Goal: Task Accomplishment & Management: Manage account settings

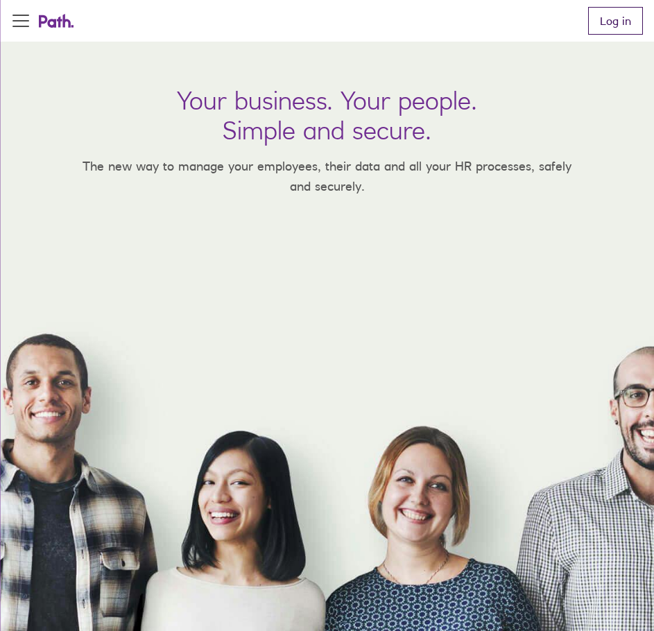
click at [628, 26] on link "Log in" at bounding box center [615, 21] width 55 height 28
click at [611, 15] on link "Log in" at bounding box center [615, 21] width 55 height 28
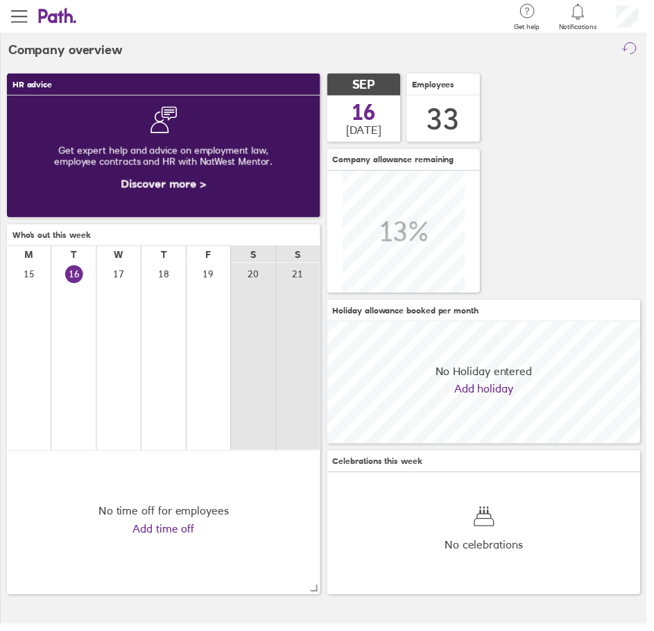
scroll to position [123, 317]
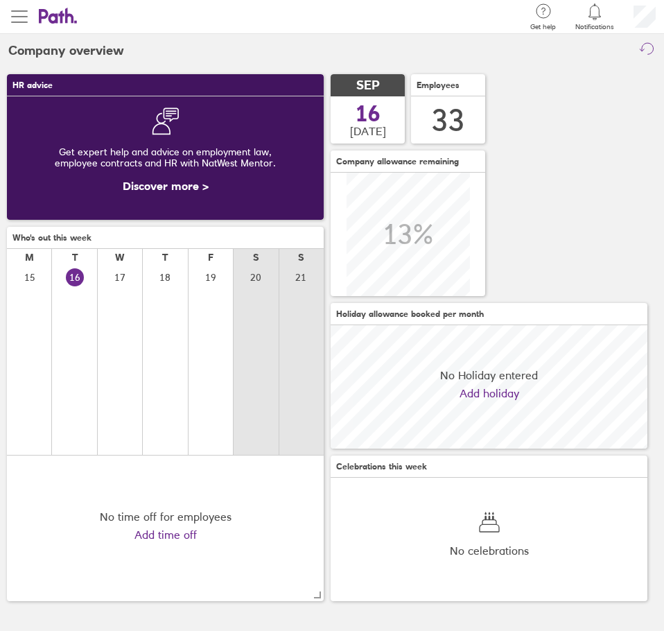
click at [26, 18] on div "Search Employee search Get help FAQs Contact us Notifications My profile Sign o…" at bounding box center [332, 315] width 664 height 631
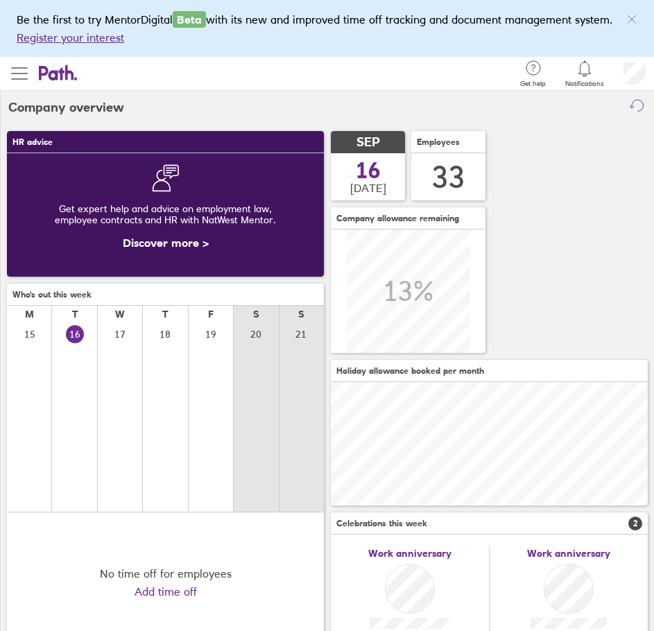
click at [15, 65] on span "button" at bounding box center [19, 73] width 17 height 17
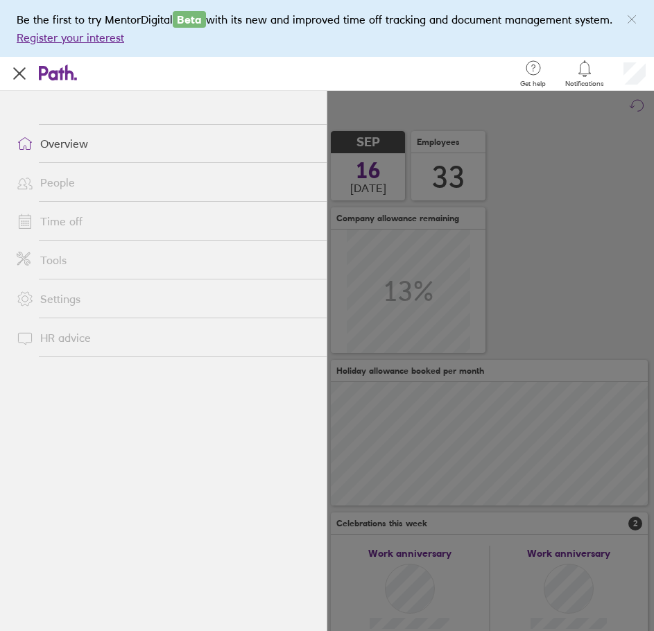
click at [69, 216] on link "Time off" at bounding box center [166, 221] width 321 height 28
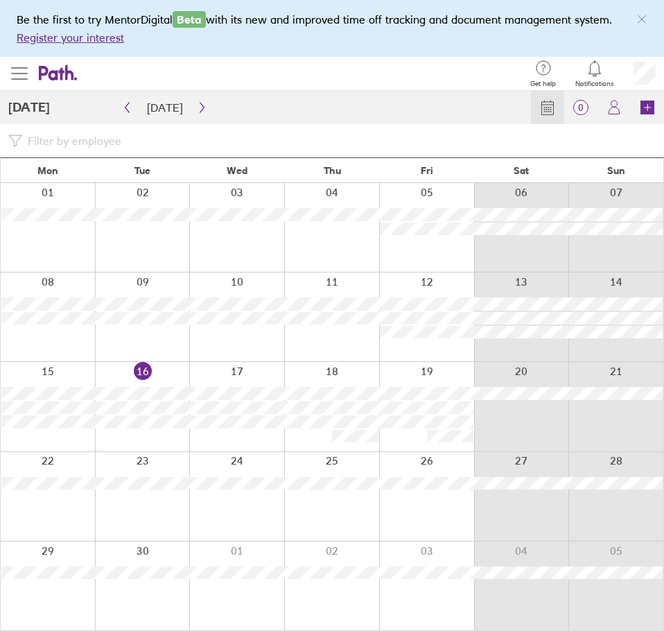
click at [12, 74] on span "button" at bounding box center [19, 73] width 17 height 1
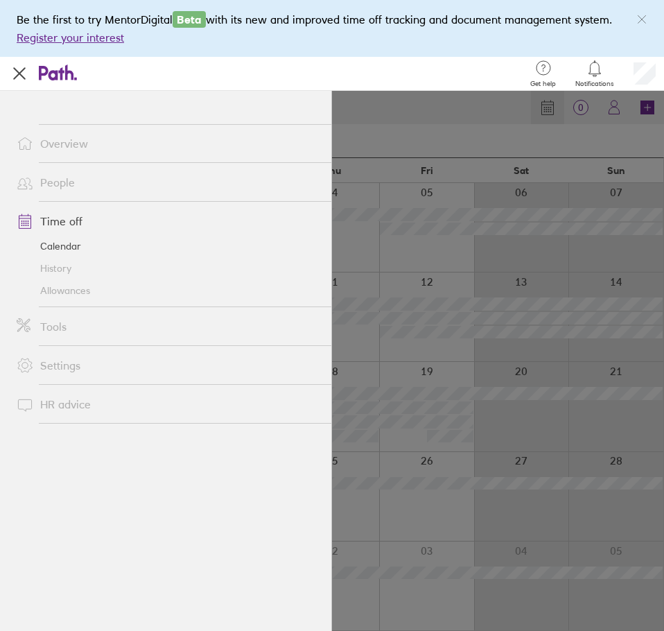
click at [55, 290] on link "Allowances" at bounding box center [169, 291] width 326 height 22
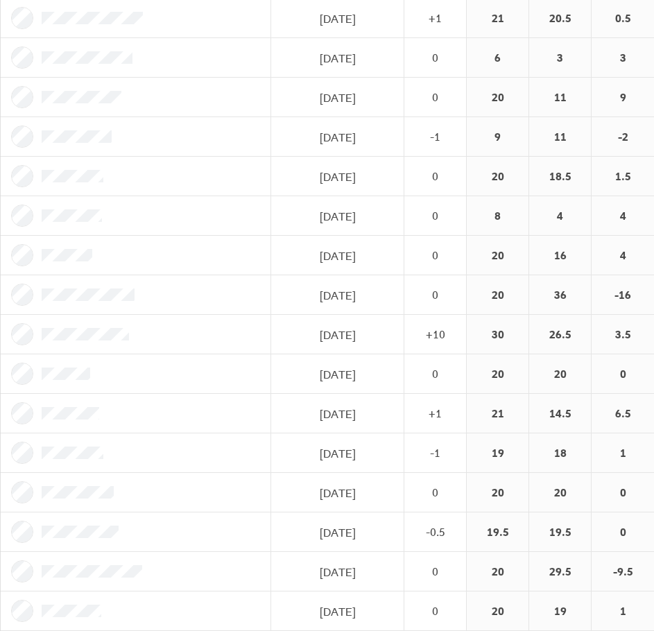
scroll to position [677, 0]
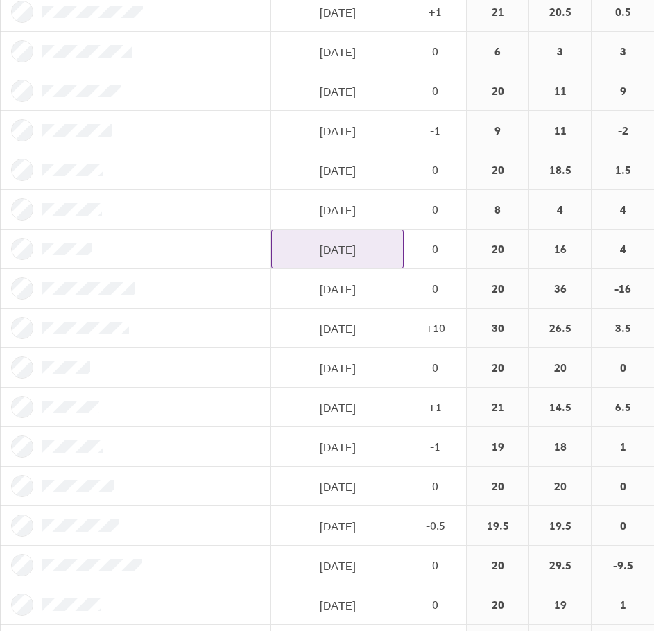
drag, startPoint x: 176, startPoint y: 261, endPoint x: 272, endPoint y: 253, distance: 96.1
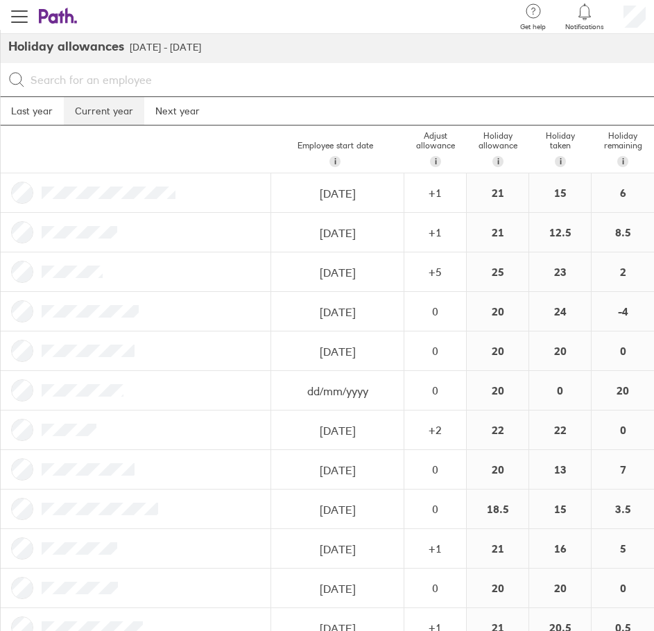
scroll to position [0, 0]
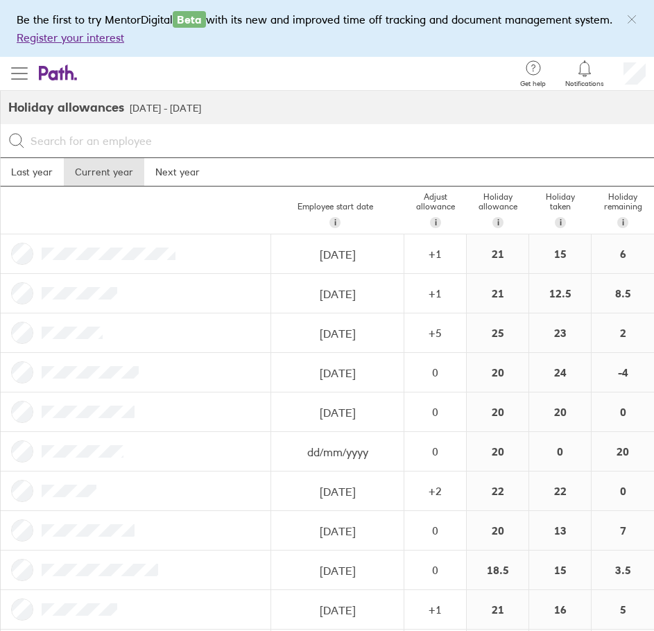
click at [19, 80] on span "button" at bounding box center [19, 73] width 17 height 17
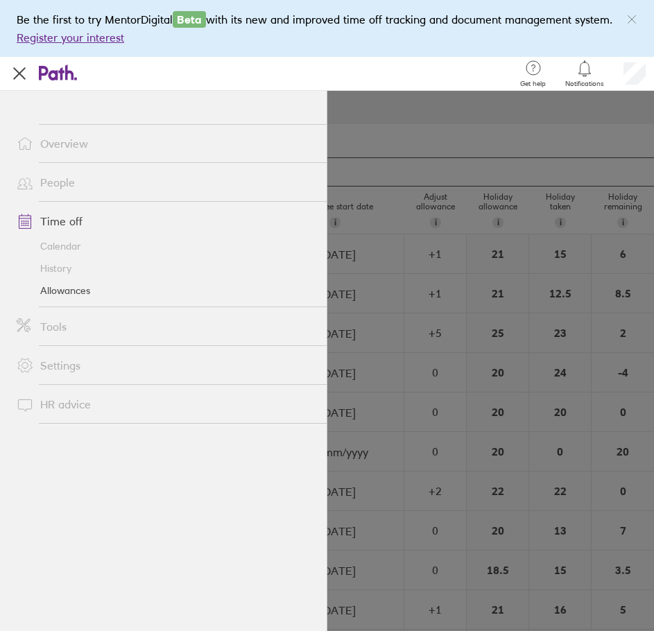
click at [53, 221] on link "Time off" at bounding box center [166, 221] width 321 height 28
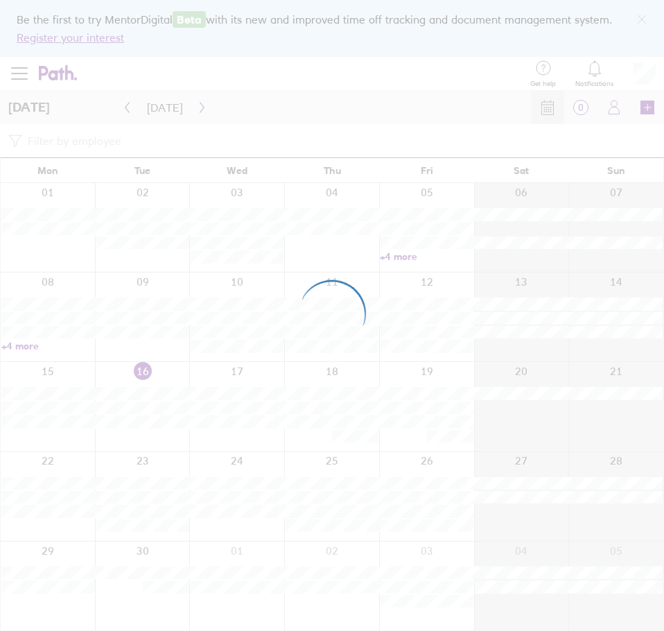
click at [196, 105] on div at bounding box center [332, 315] width 664 height 631
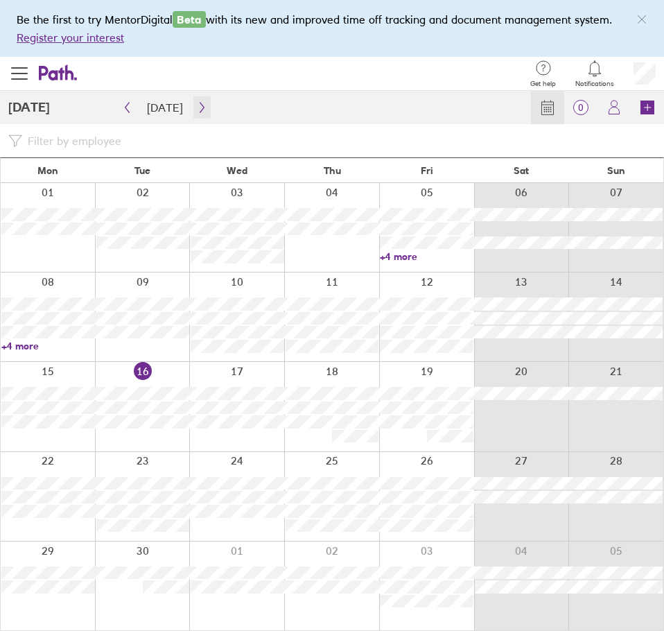
click at [197, 105] on icon "button" at bounding box center [202, 107] width 10 height 11
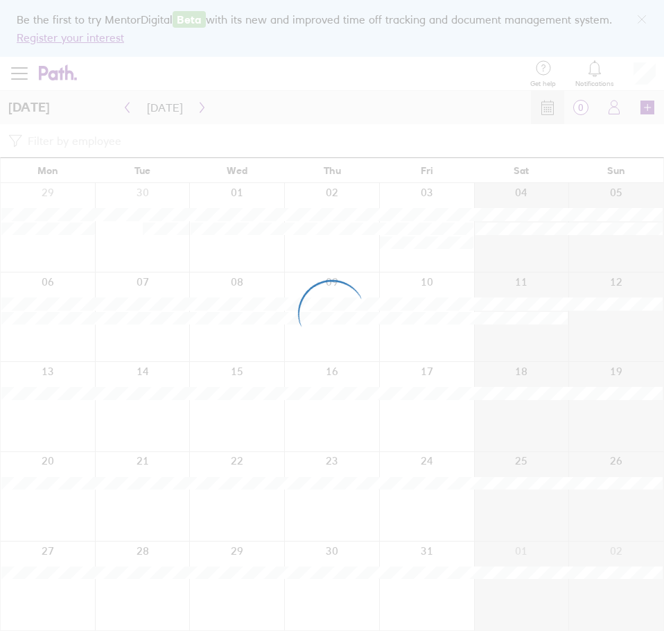
click at [196, 105] on div at bounding box center [332, 315] width 664 height 631
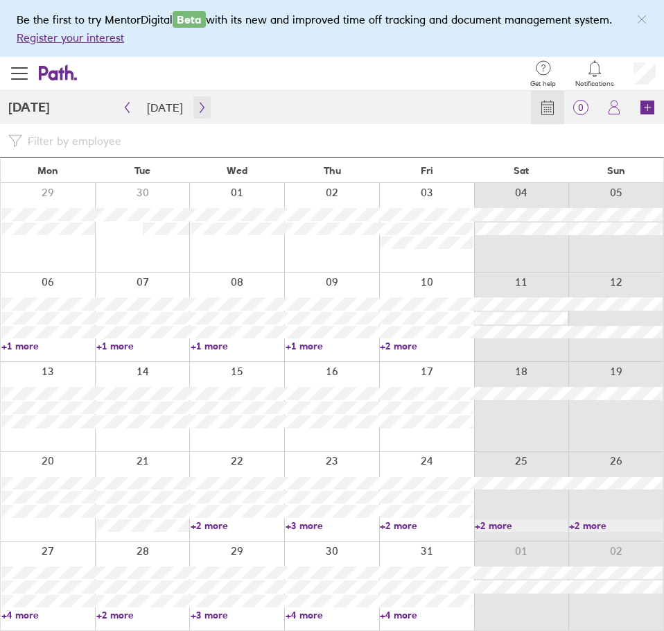
click at [197, 105] on icon "button" at bounding box center [202, 107] width 10 height 11
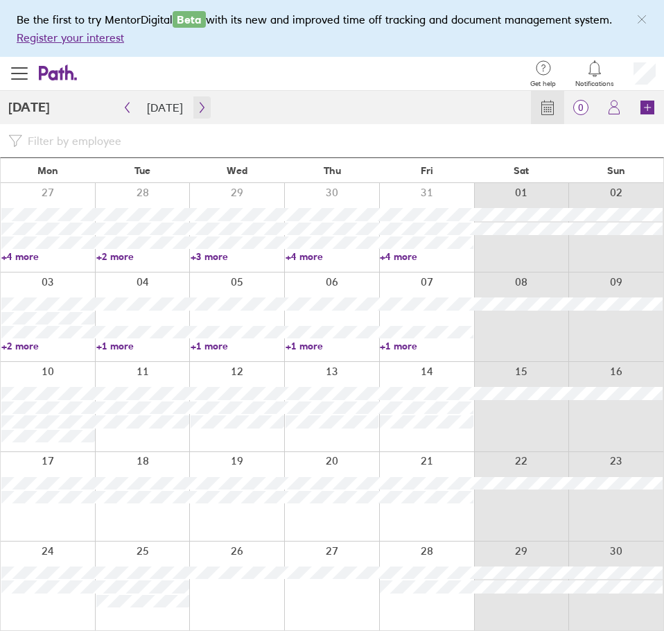
click at [197, 105] on icon "button" at bounding box center [202, 107] width 10 height 11
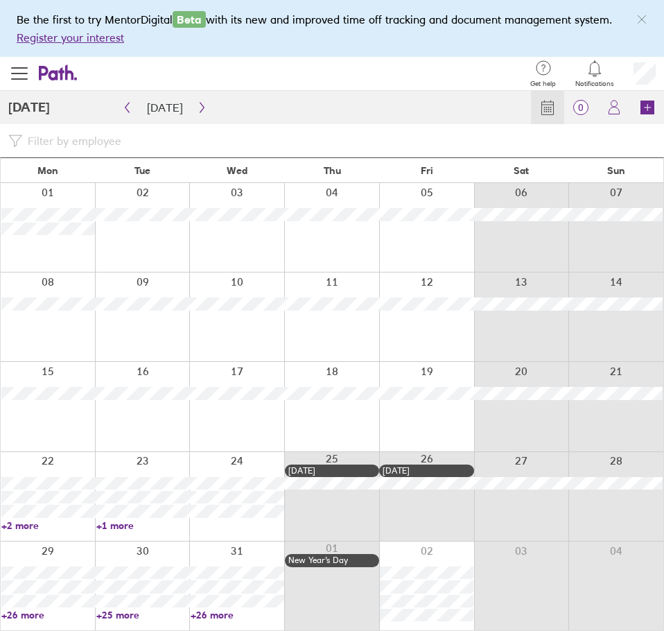
click at [205, 619] on link "+26 more" at bounding box center [238, 615] width 94 height 12
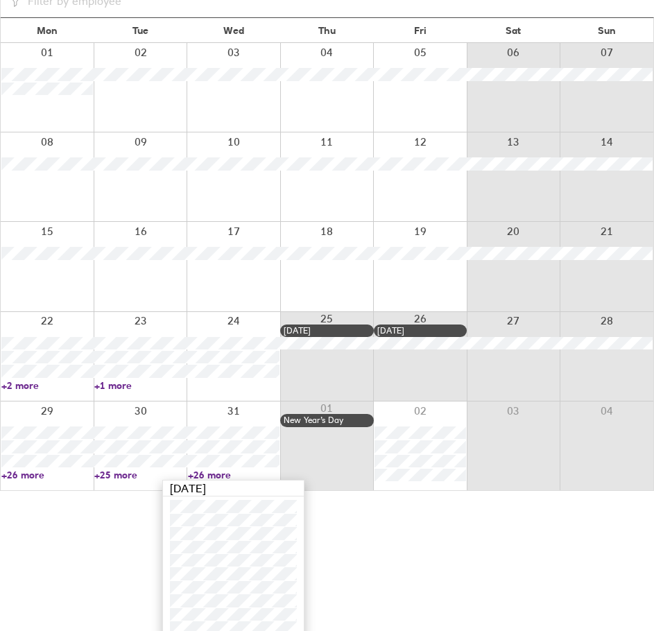
scroll to position [406, 0]
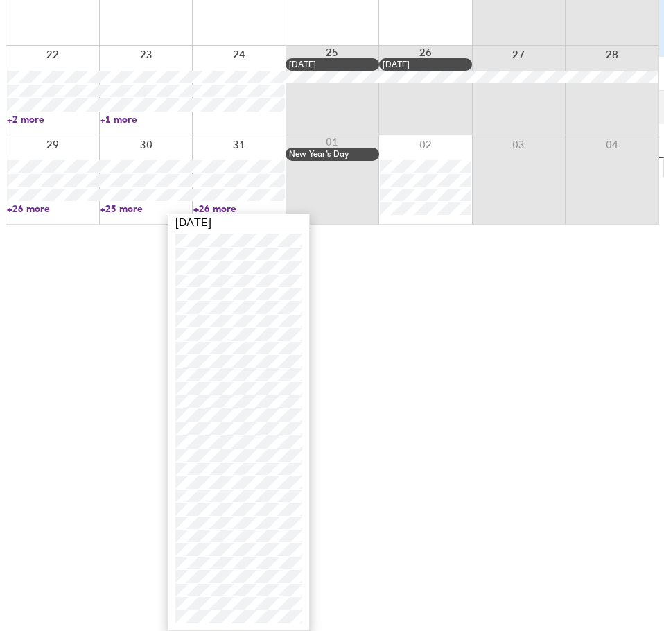
scroll to position [0, 0]
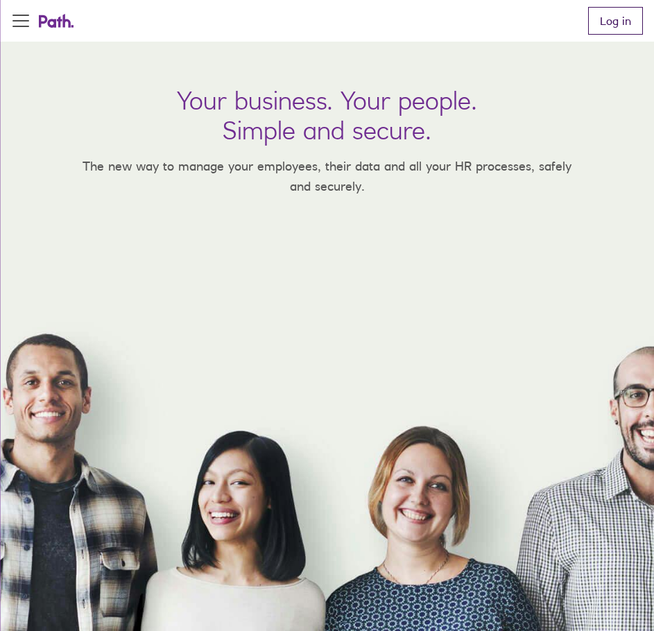
click at [608, 19] on link "Log in" at bounding box center [615, 21] width 55 height 28
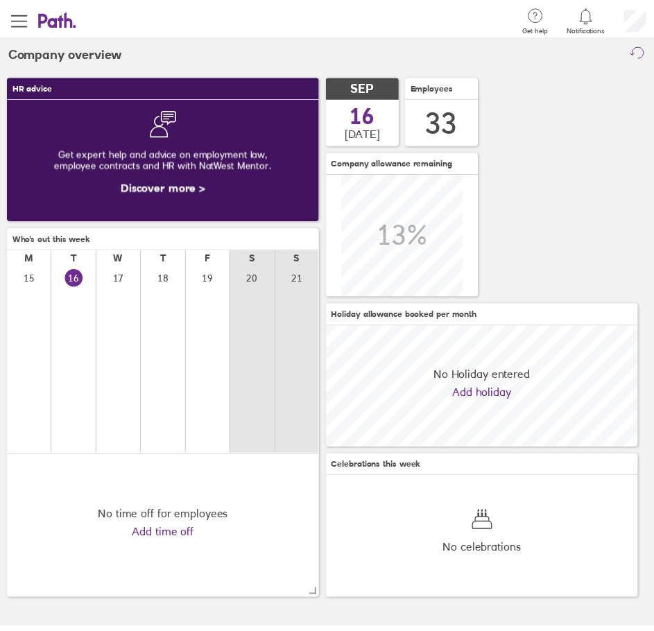
scroll to position [123, 317]
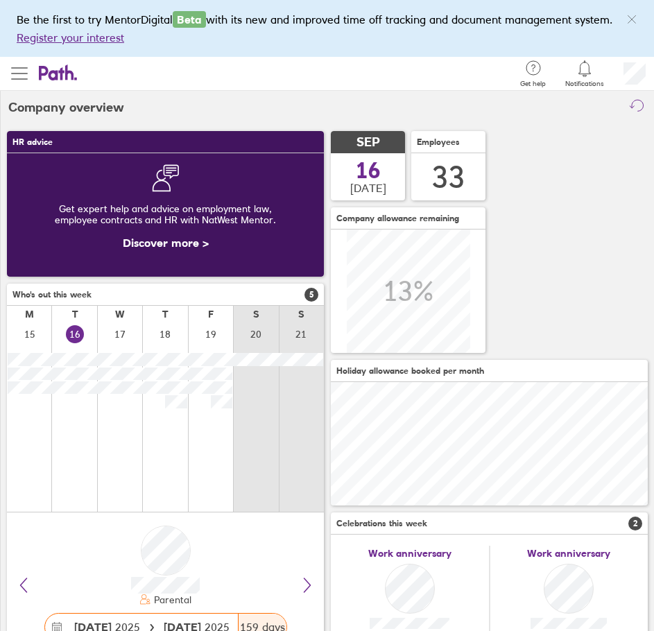
click at [21, 69] on span "button" at bounding box center [19, 73] width 17 height 17
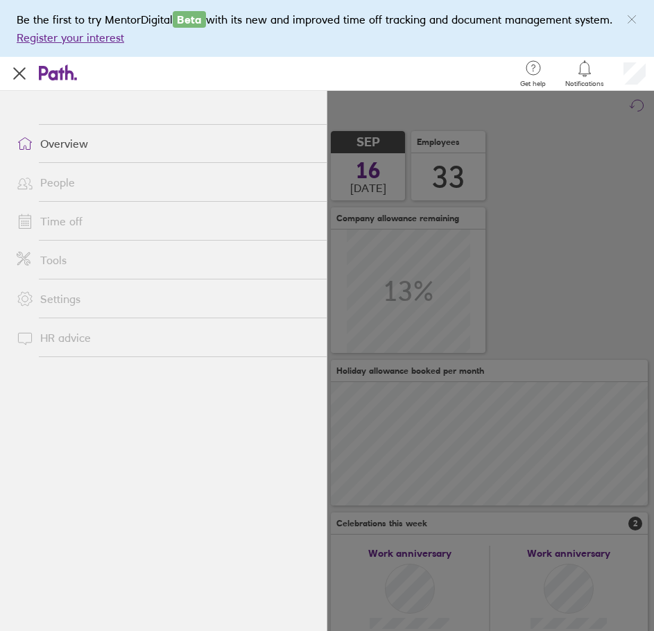
click at [69, 182] on link "People" at bounding box center [166, 183] width 321 height 28
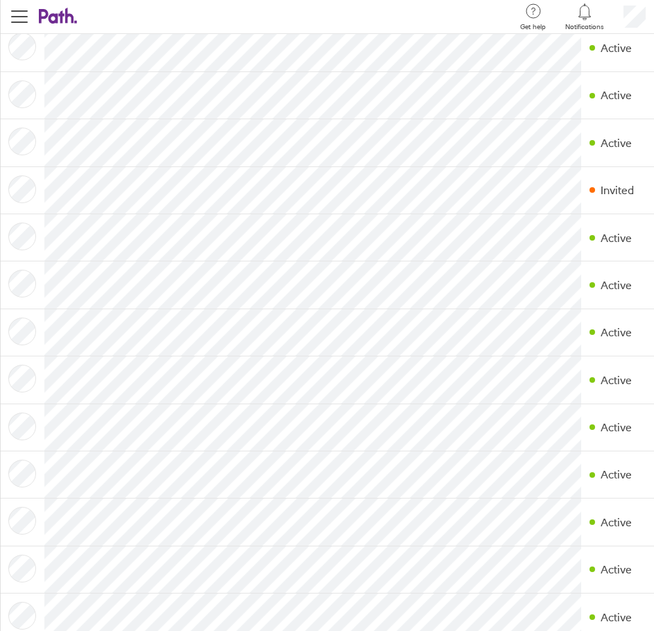
scroll to position [463, 0]
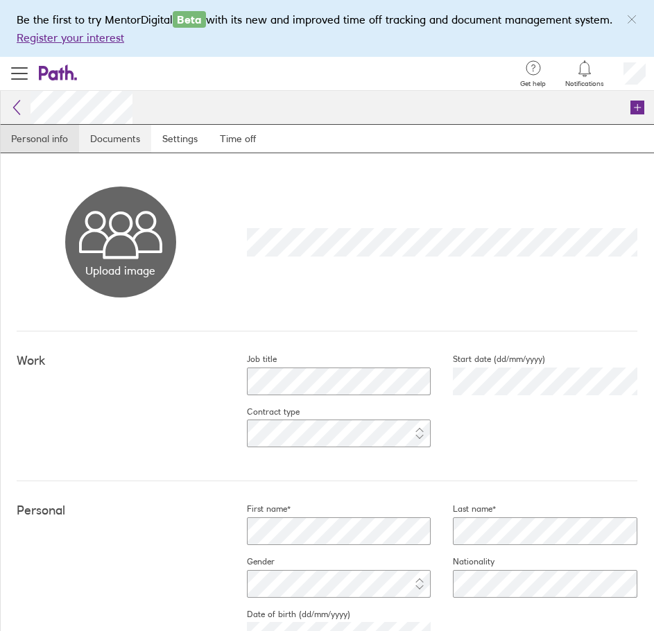
click at [105, 144] on link "Documents" at bounding box center [115, 139] width 72 height 28
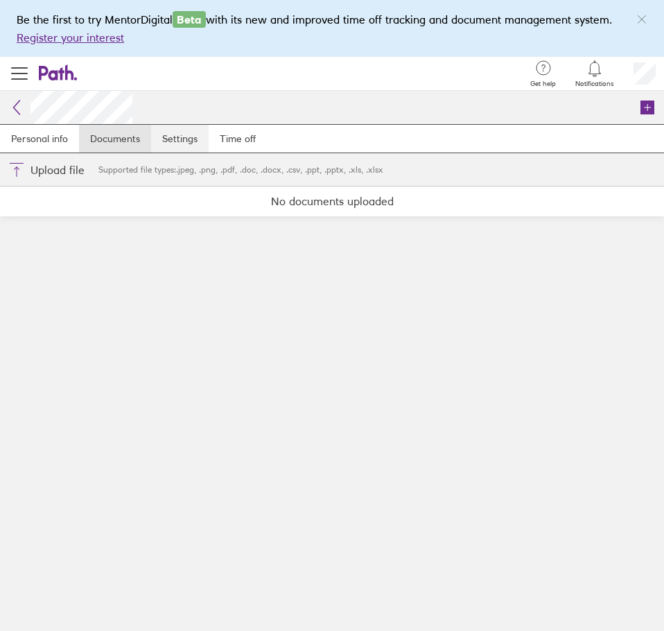
click at [196, 144] on link "Settings" at bounding box center [180, 139] width 58 height 28
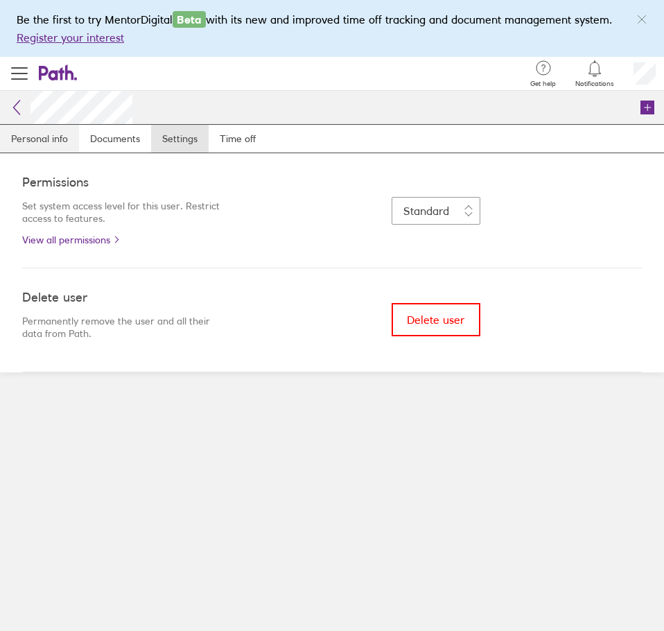
click at [32, 139] on link "Personal info" at bounding box center [39, 139] width 79 height 28
